Goal: Transaction & Acquisition: Purchase product/service

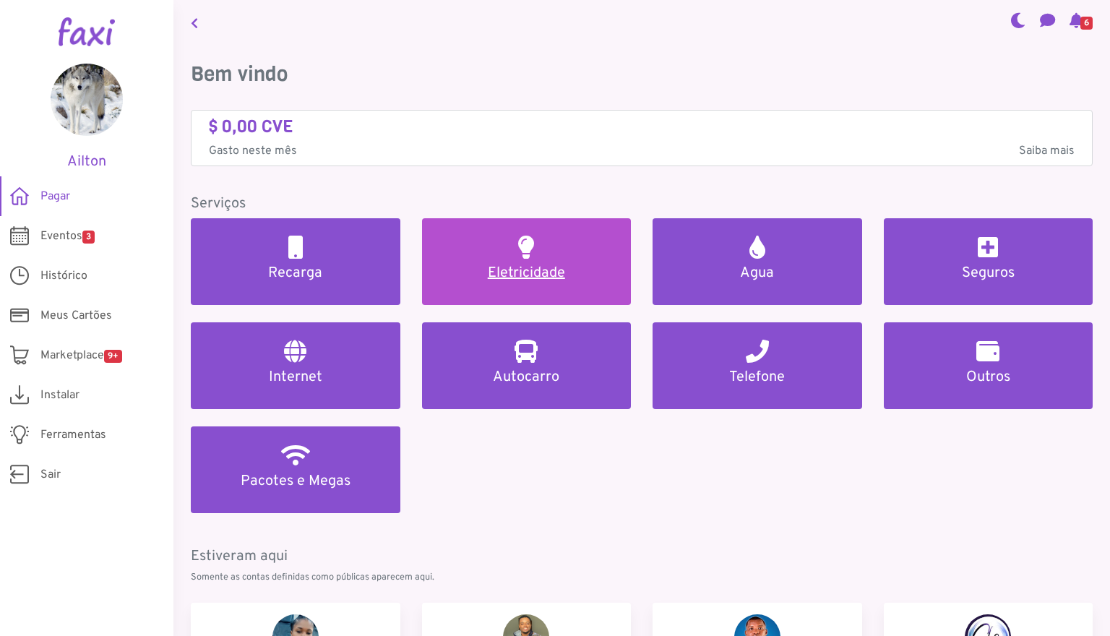
click at [570, 238] on link "Eletricidade" at bounding box center [527, 261] width 210 height 87
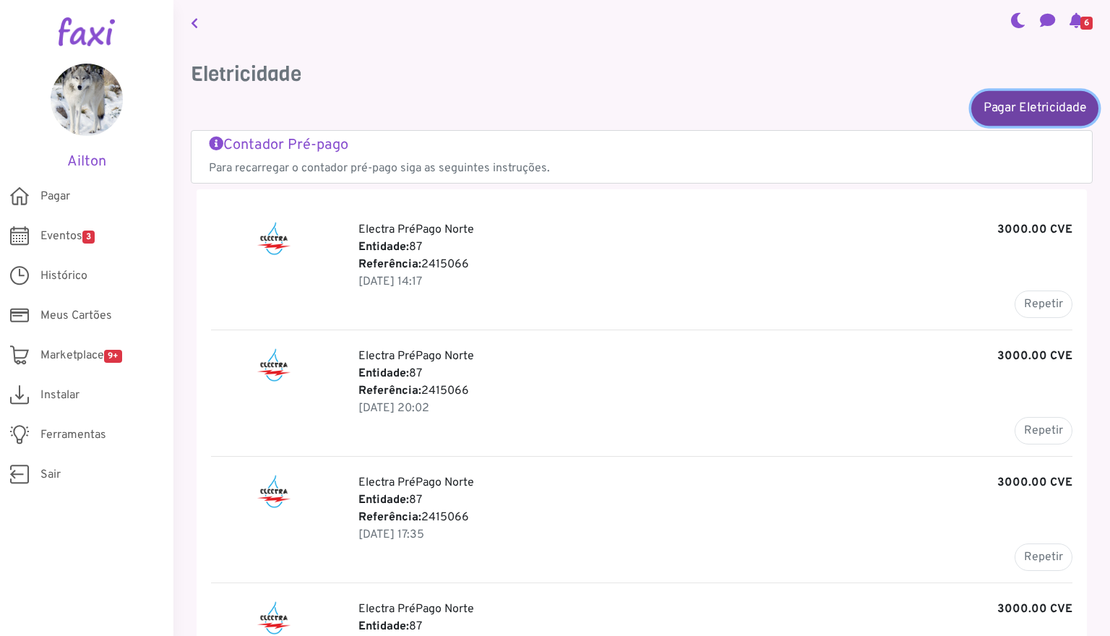
click at [996, 108] on link "Pagar Eletricidade" at bounding box center [1034, 107] width 127 height 35
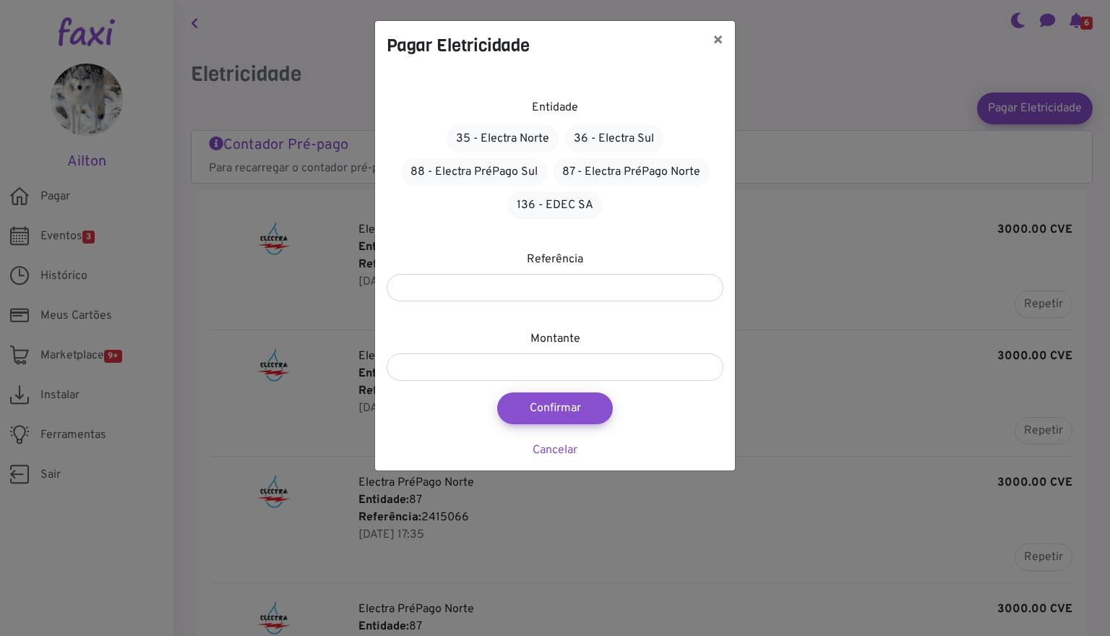
click at [928, 293] on div "Pagar Eletricidade × Entidade 35 - Electra Norte 36 - Electra Sul 88 - Electra …" at bounding box center [555, 318] width 1110 height 636
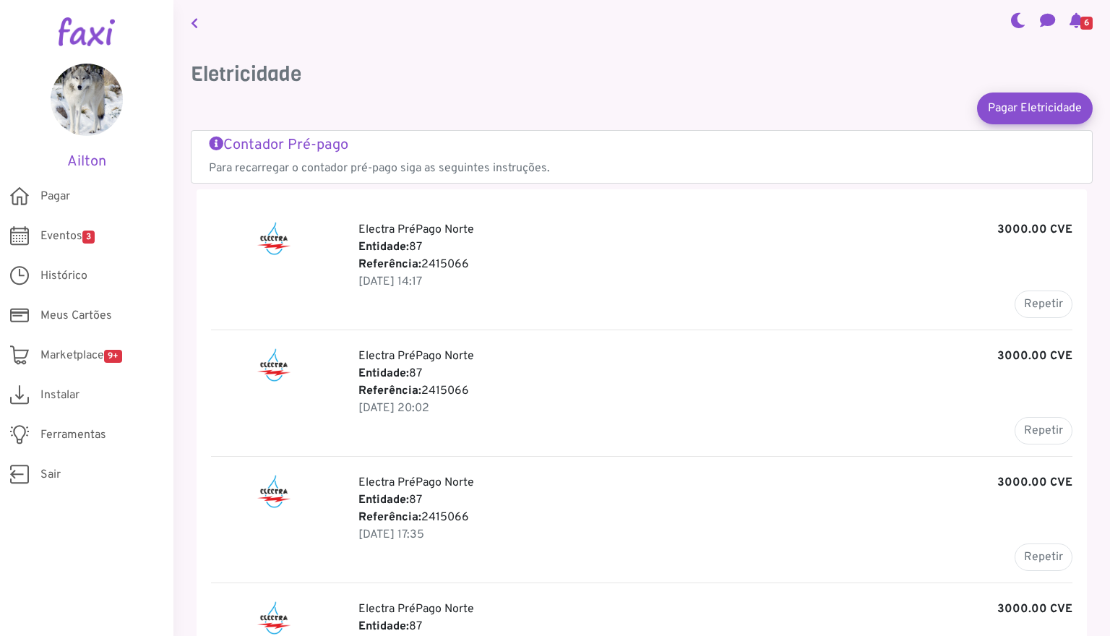
click at [1023, 229] on b "3000.00 CVE" at bounding box center [1034, 229] width 75 height 17
click at [1047, 306] on button "Repetir" at bounding box center [1043, 303] width 58 height 27
type input "*******"
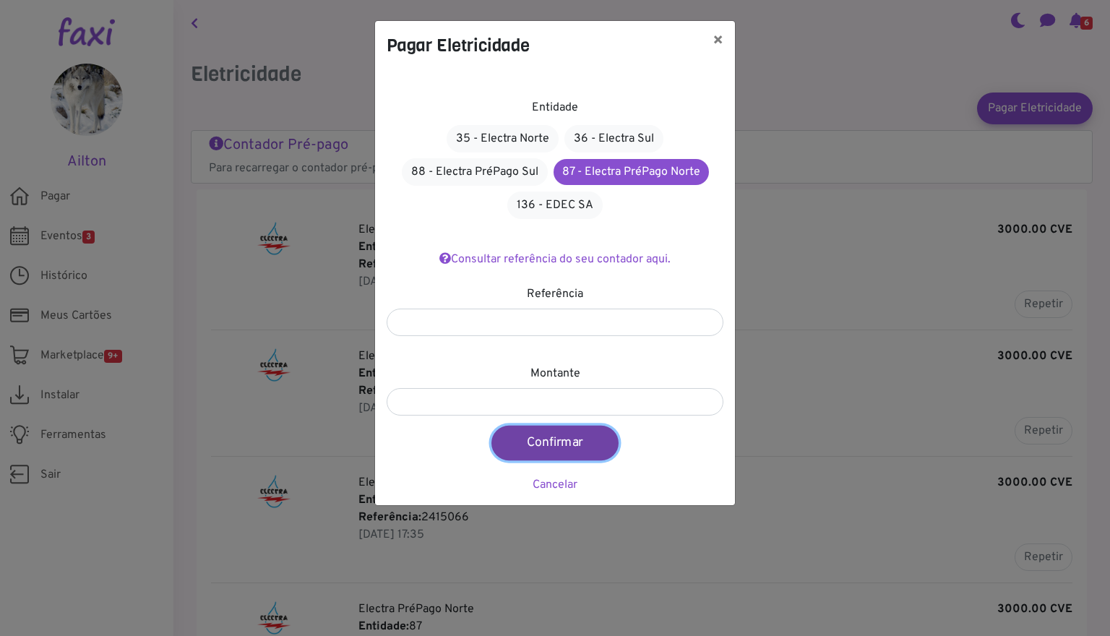
click at [544, 436] on button "Confirmar" at bounding box center [554, 443] width 127 height 35
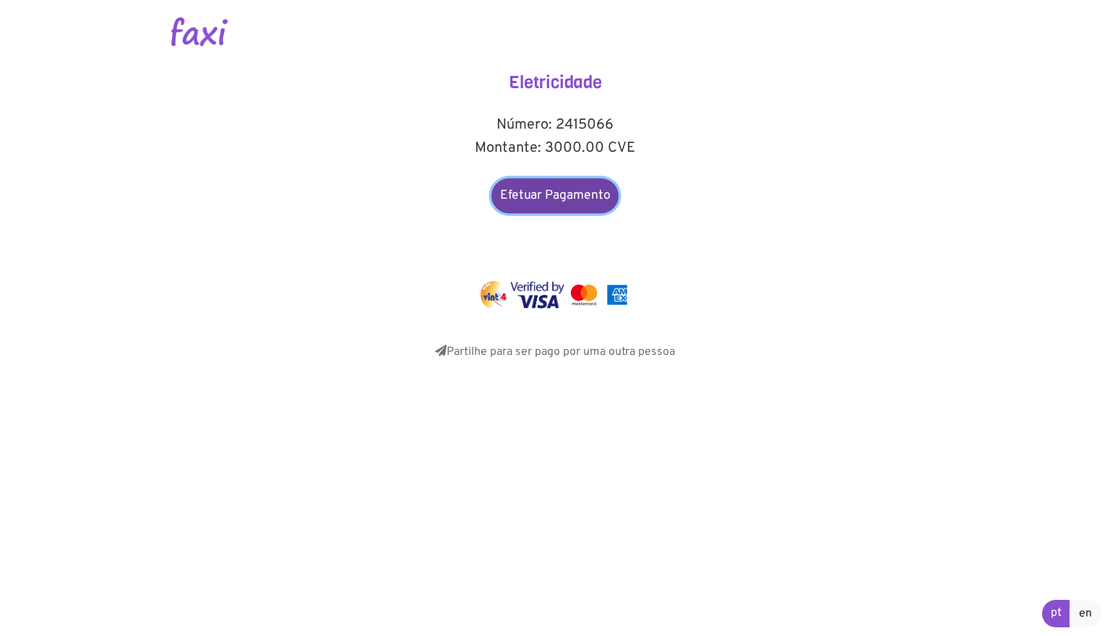
click at [541, 182] on link "Efetuar Pagamento" at bounding box center [554, 195] width 127 height 35
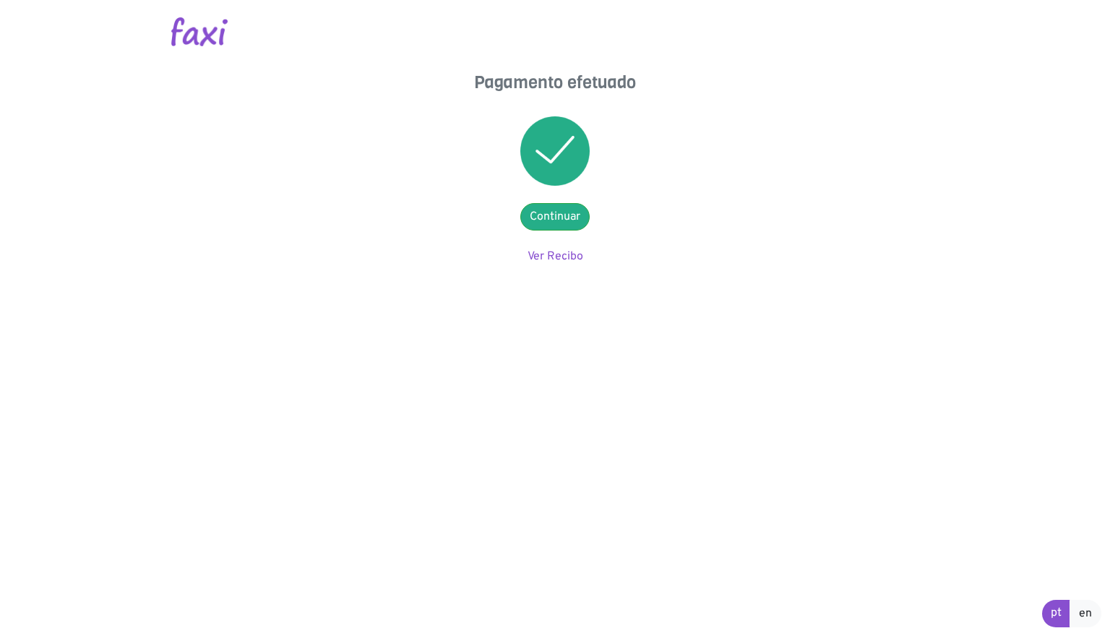
click at [569, 259] on link "Ver Recibo" at bounding box center [555, 256] width 56 height 14
